Goal: Check status: Check status

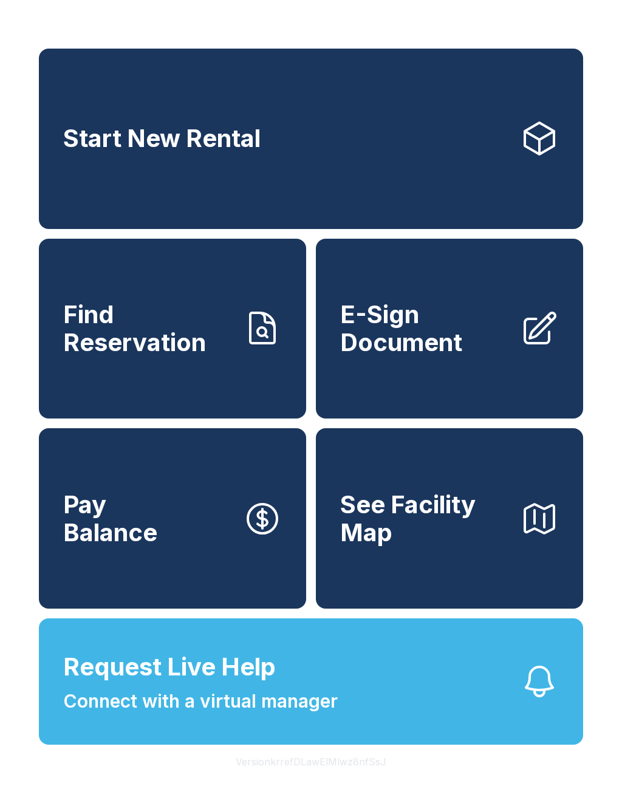
click at [103, 307] on link "Find Reservation" at bounding box center [172, 329] width 267 height 180
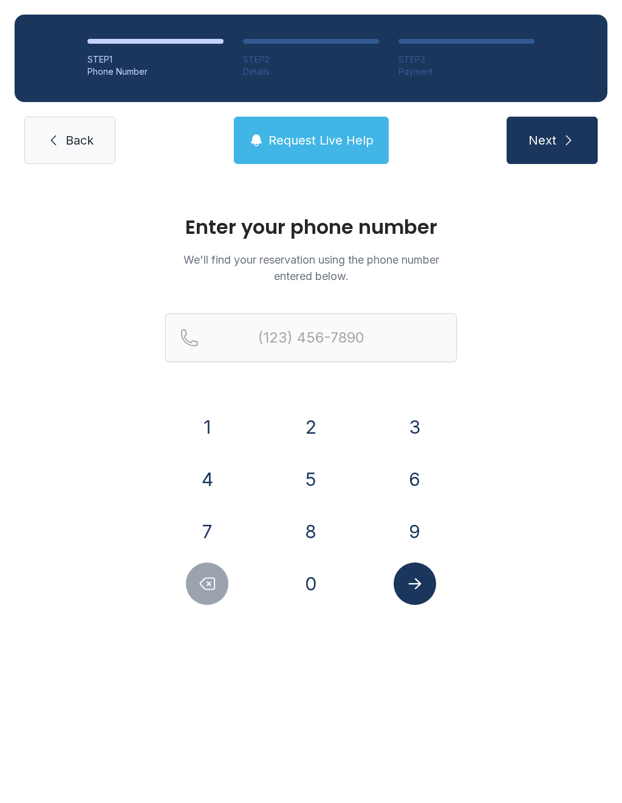
click at [210, 536] on button "7" at bounding box center [207, 531] width 43 height 43
click at [331, 422] on button "2" at bounding box center [311, 427] width 43 height 43
click at [316, 595] on button "0" at bounding box center [311, 583] width 43 height 43
click at [315, 432] on button "2" at bounding box center [311, 427] width 43 height 43
click at [210, 419] on button "1" at bounding box center [207, 427] width 43 height 43
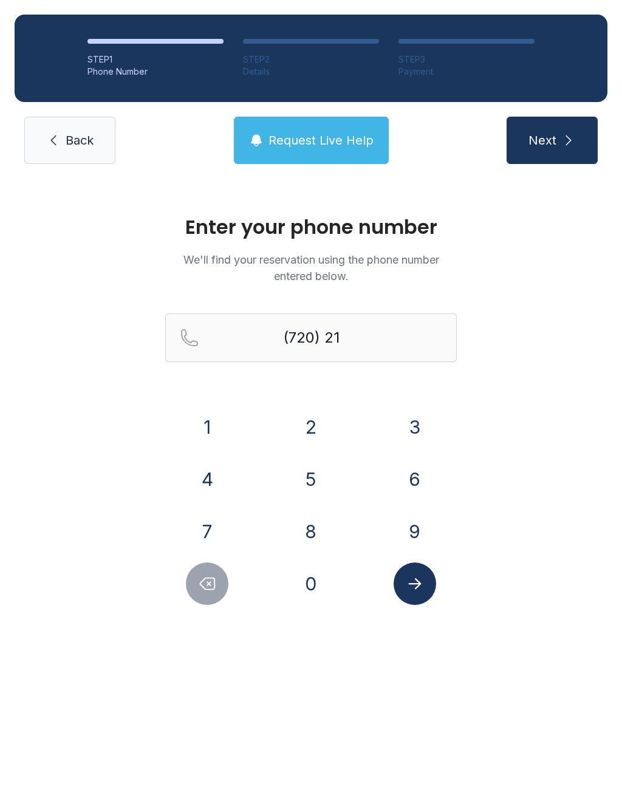
click at [313, 473] on button "5" at bounding box center [311, 479] width 43 height 43
click at [195, 417] on button "1" at bounding box center [207, 427] width 43 height 43
click at [414, 462] on button "6" at bounding box center [415, 479] width 43 height 43
click at [330, 418] on button "2" at bounding box center [311, 427] width 43 height 43
click at [311, 531] on button "8" at bounding box center [311, 531] width 43 height 43
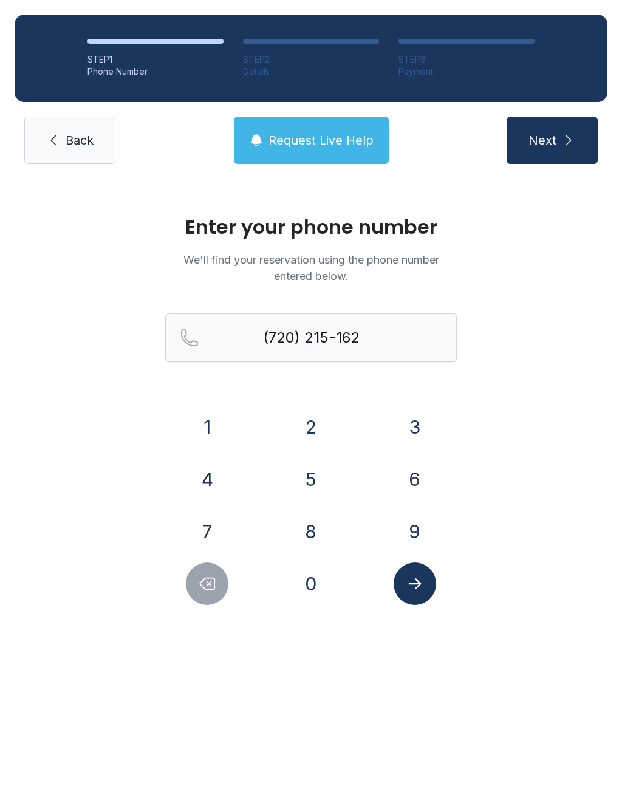
type input "[PHONE_NUMBER]"
click at [409, 581] on icon "Submit lookup form" at bounding box center [415, 584] width 18 height 18
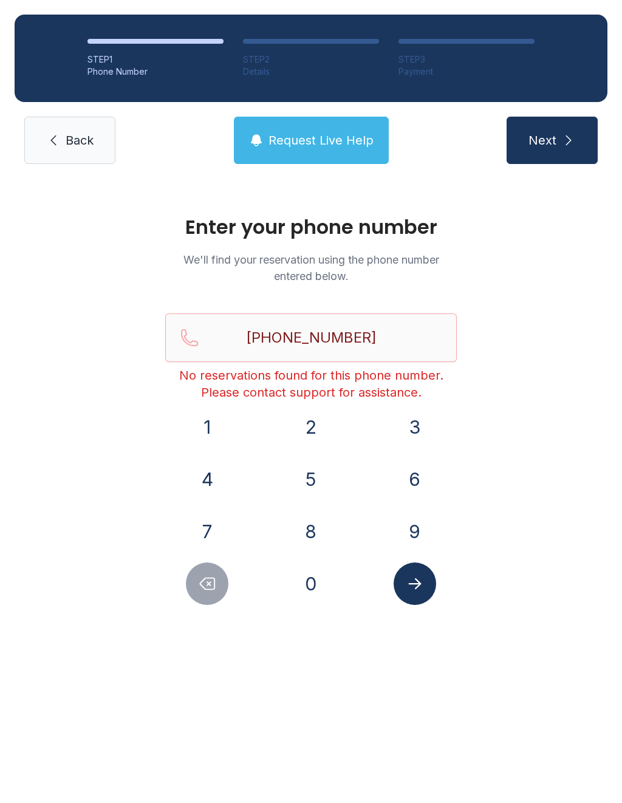
click at [329, 142] on span "Request Live Help" at bounding box center [320, 140] width 105 height 17
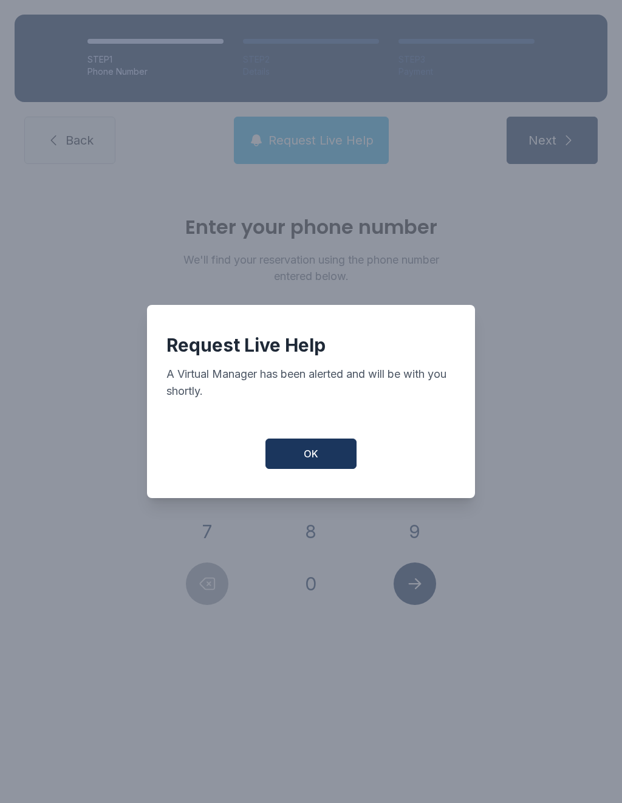
click at [327, 452] on button "OK" at bounding box center [310, 454] width 91 height 30
